Goal: Information Seeking & Learning: Learn about a topic

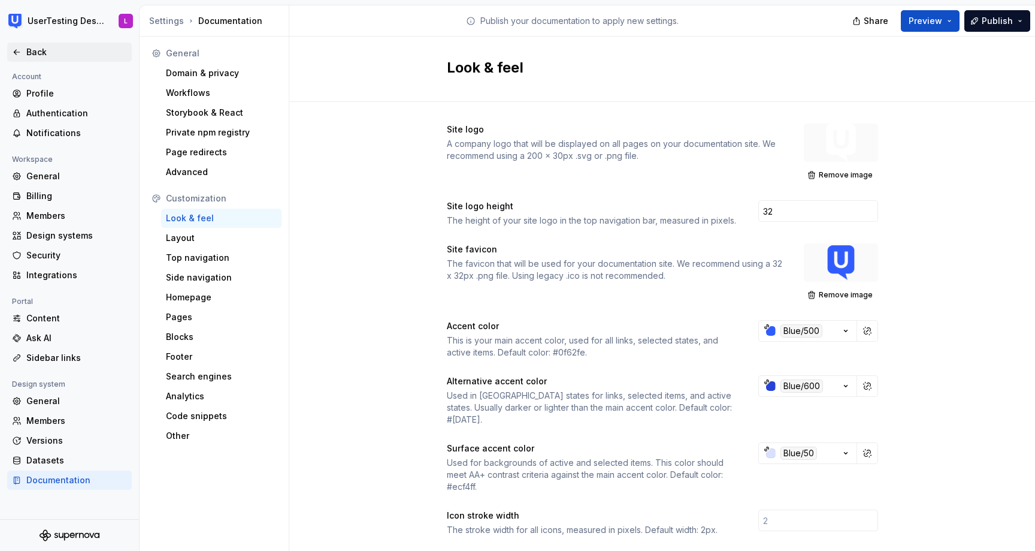
click at [17, 48] on icon at bounding box center [17, 52] width 10 height 10
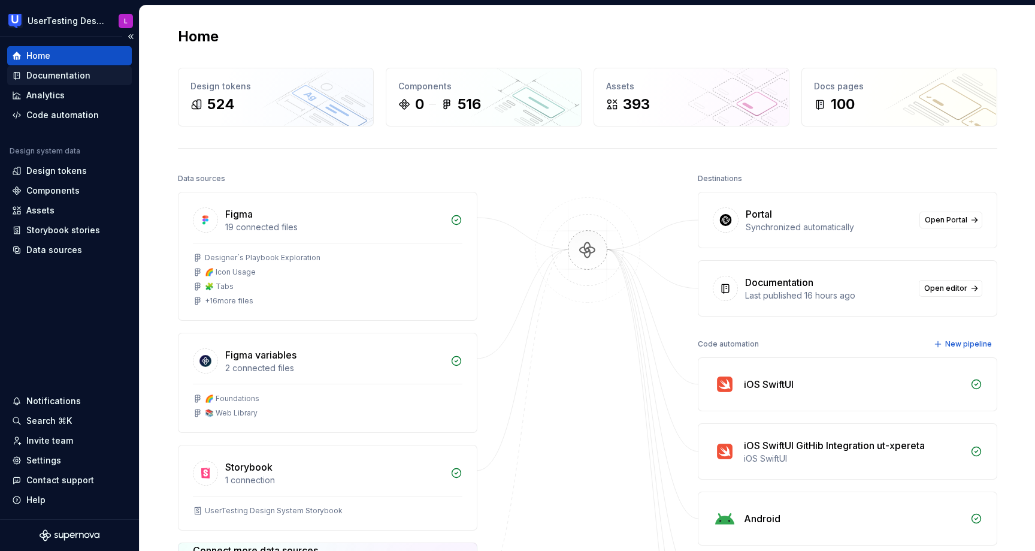
click at [81, 72] on div "Documentation" at bounding box center [58, 75] width 64 height 12
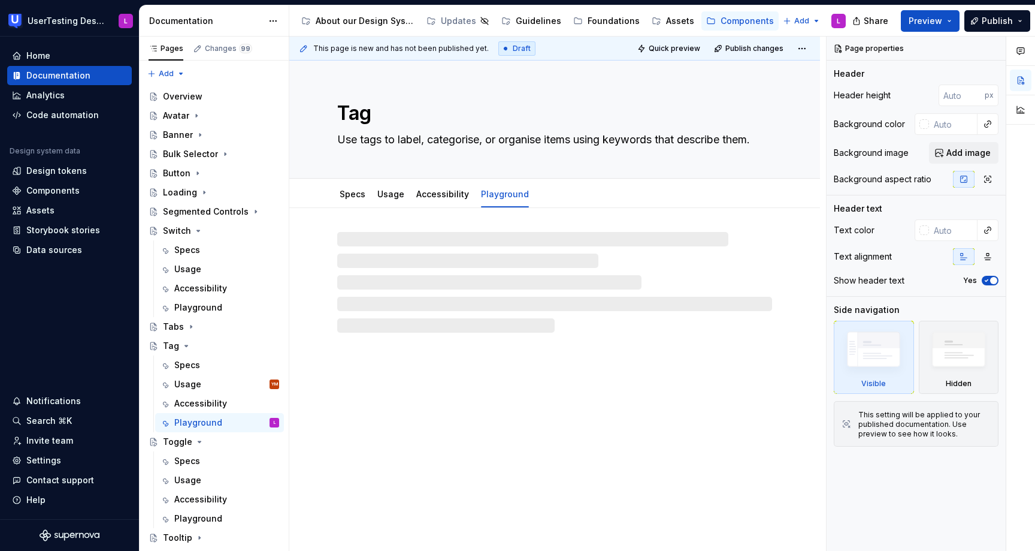
scroll to position [128, 0]
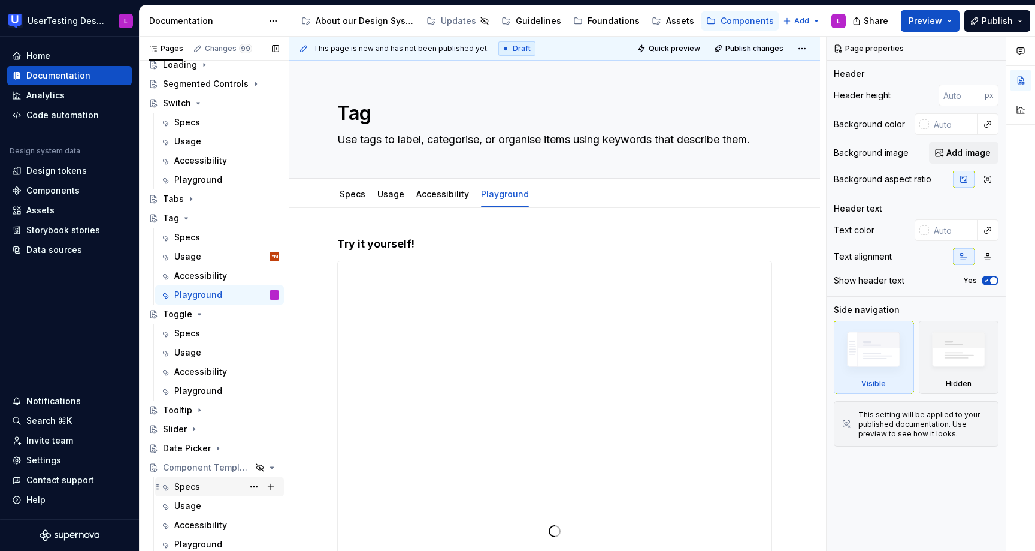
click at [195, 484] on div "Specs" at bounding box center [187, 486] width 26 height 12
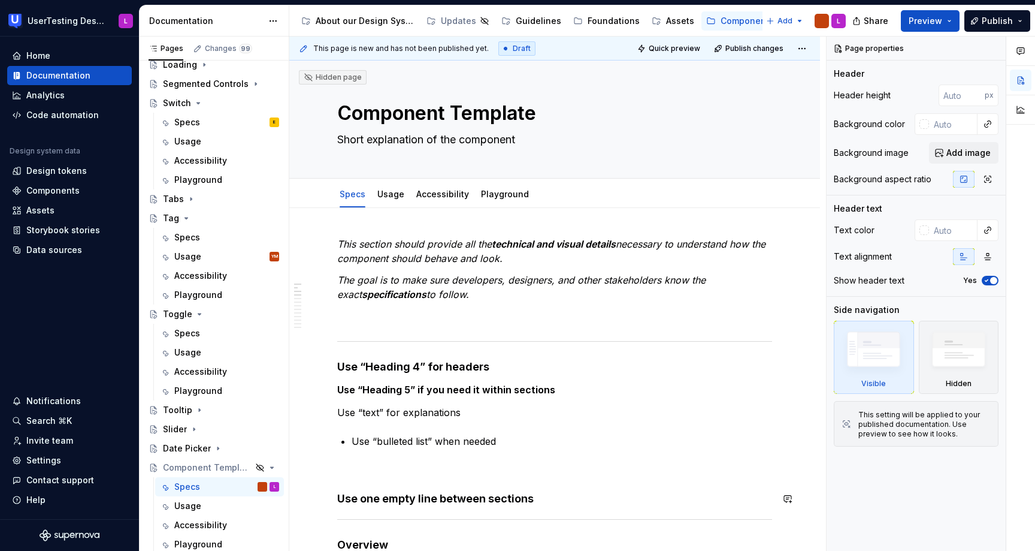
type textarea "*"
